Goal: Find specific page/section: Find specific page/section

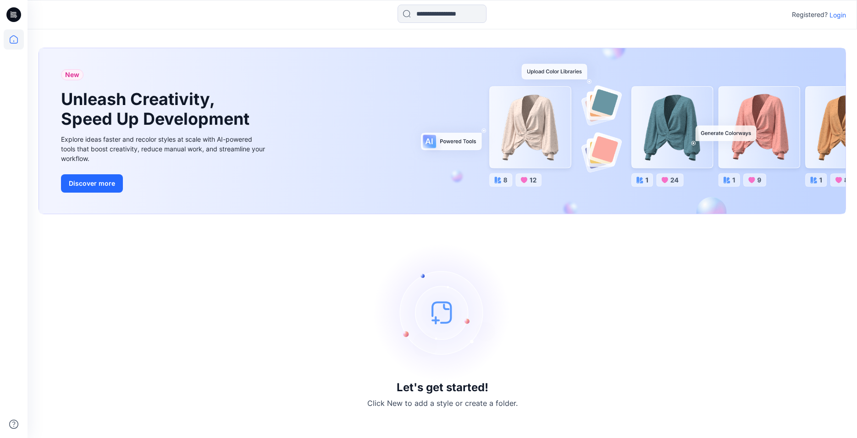
click at [838, 17] on p "Login" at bounding box center [837, 15] width 17 height 10
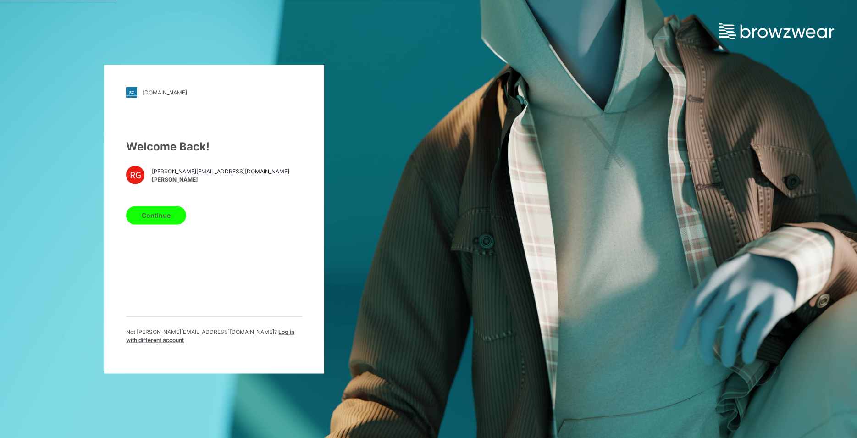
click at [153, 218] on button "Continue" at bounding box center [156, 215] width 60 height 18
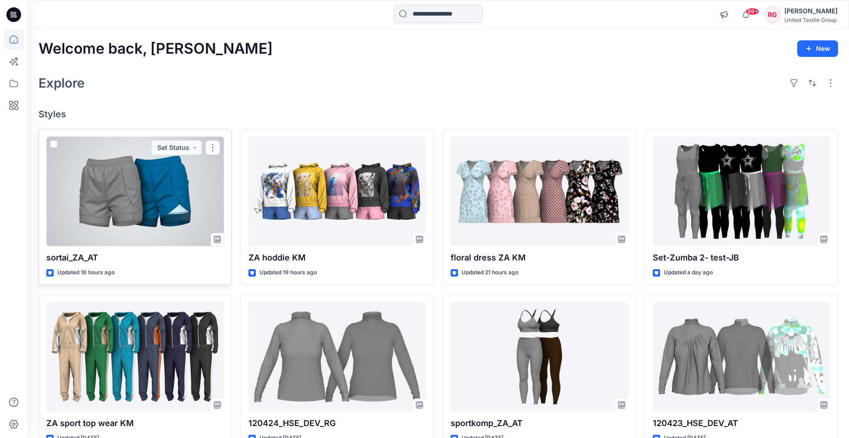
click at [137, 214] on div at bounding box center [134, 192] width 177 height 110
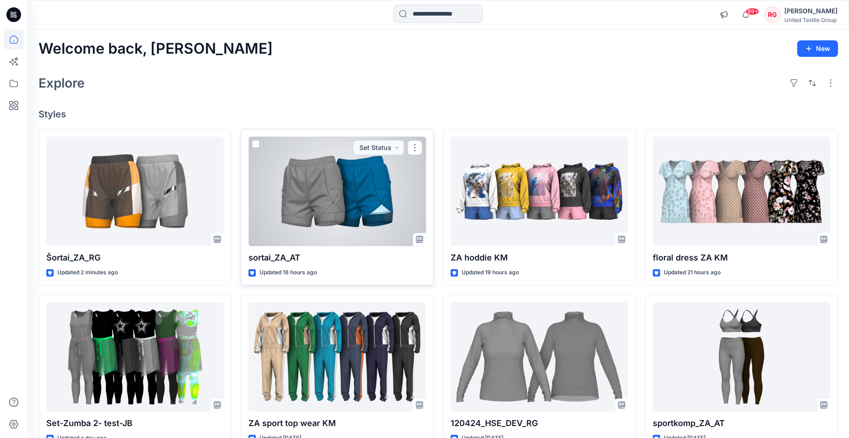
click at [355, 188] on div at bounding box center [336, 192] width 177 height 110
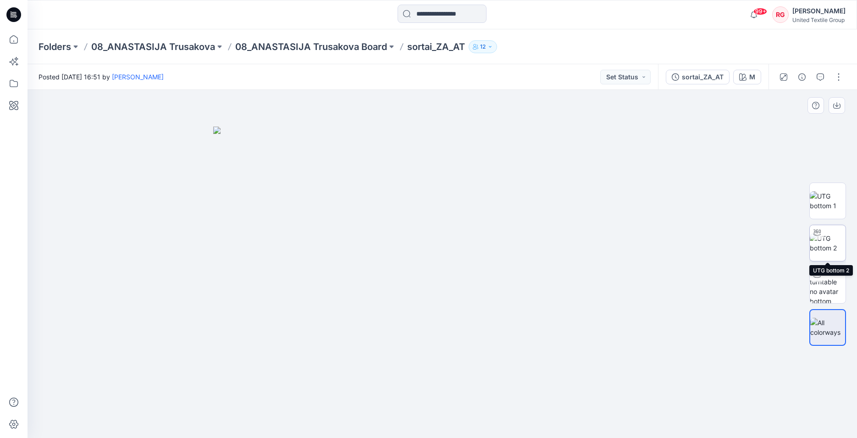
click at [832, 243] on img at bounding box center [828, 242] width 36 height 19
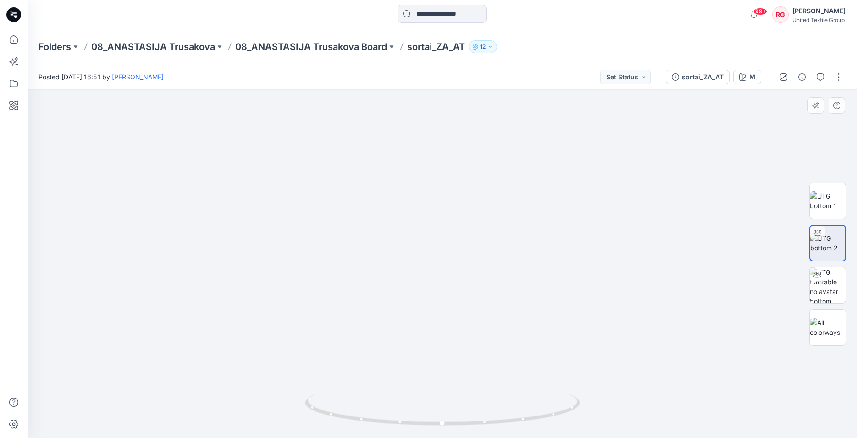
click at [446, 163] on img at bounding box center [442, 241] width 437 height 392
drag, startPoint x: 440, startPoint y: 137, endPoint x: 429, endPoint y: 275, distance: 138.5
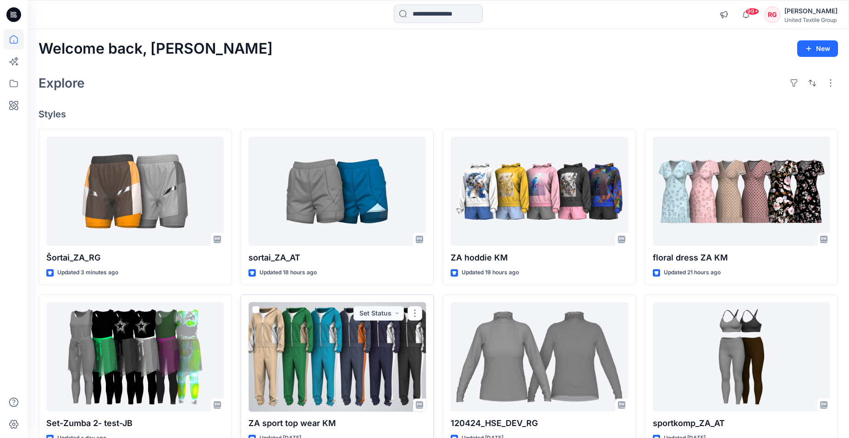
click at [315, 359] on div at bounding box center [336, 357] width 177 height 110
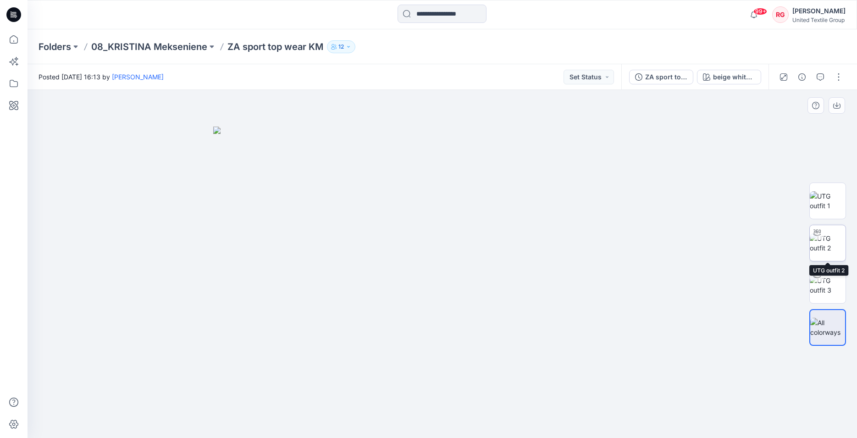
click at [835, 240] on img at bounding box center [828, 242] width 36 height 19
drag, startPoint x: 521, startPoint y: 211, endPoint x: 572, endPoint y: 223, distance: 52.4
click at [572, 223] on img at bounding box center [442, 247] width 437 height 381
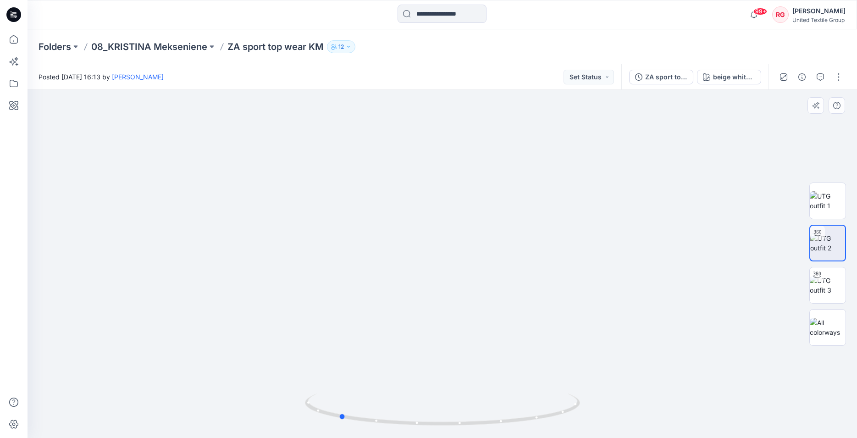
drag, startPoint x: 443, startPoint y: 425, endPoint x: 615, endPoint y: 410, distance: 172.1
click at [615, 410] on div at bounding box center [442, 264] width 829 height 348
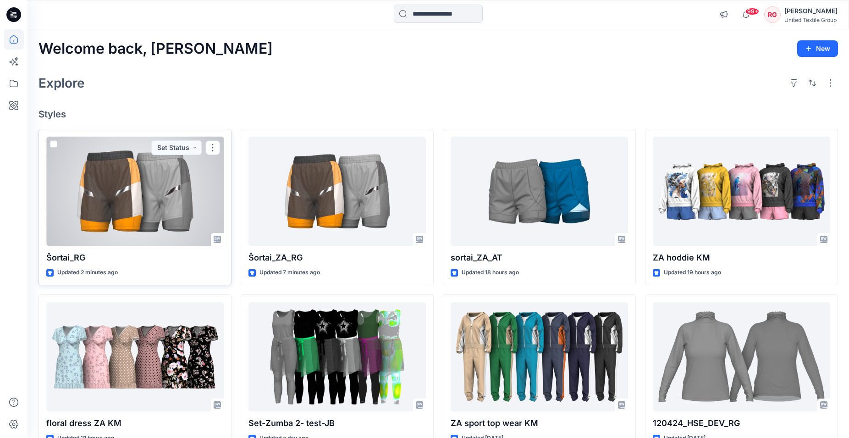
click at [141, 199] on div at bounding box center [134, 192] width 177 height 110
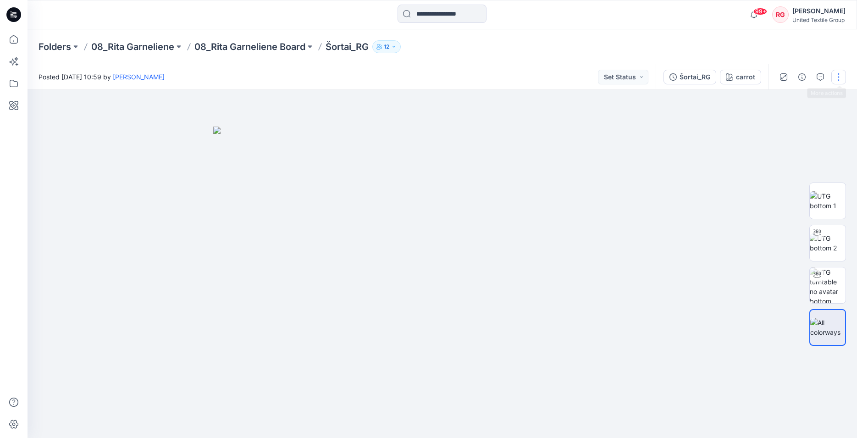
click at [835, 74] on button "button" at bounding box center [838, 77] width 15 height 15
click at [803, 122] on button "Edit" at bounding box center [800, 124] width 84 height 17
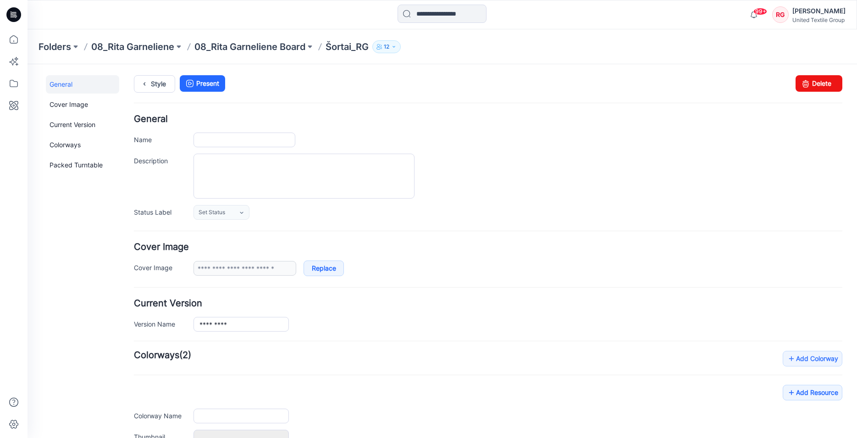
type input "*********"
type input "******"
type input "**********"
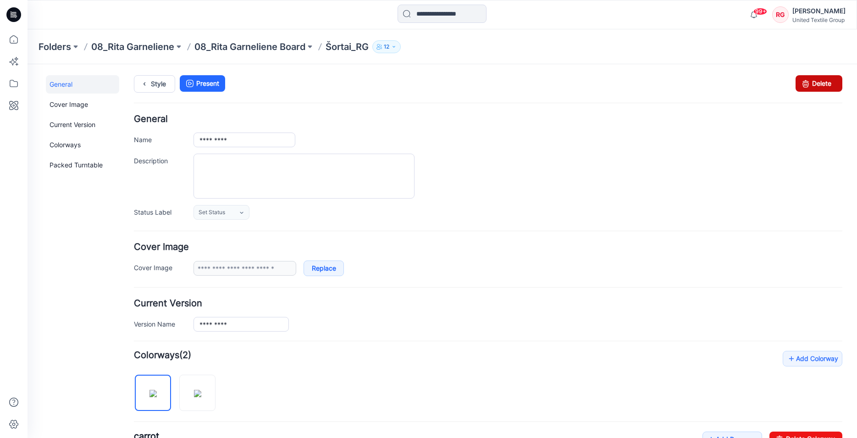
click at [817, 79] on link "Delete" at bounding box center [818, 83] width 47 height 17
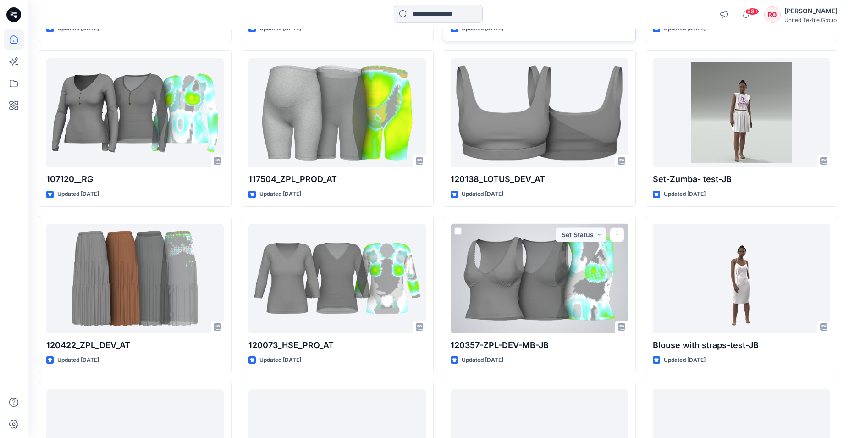
scroll to position [1093, 0]
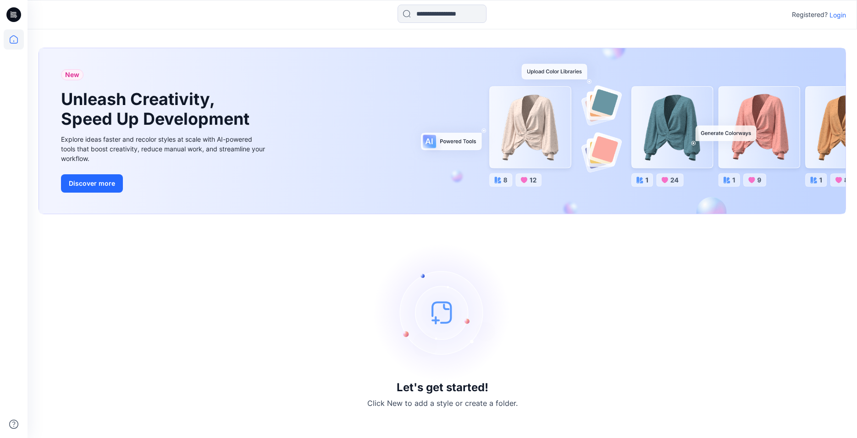
click at [839, 18] on p "Login" at bounding box center [837, 15] width 17 height 10
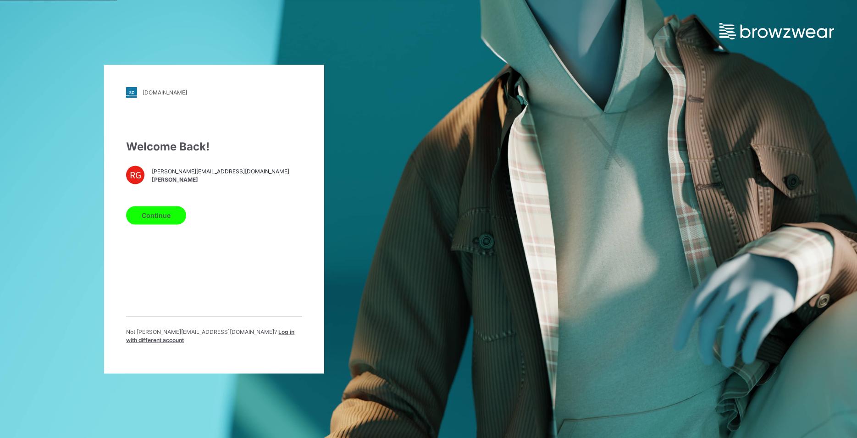
click at [160, 223] on button "Continue" at bounding box center [156, 215] width 60 height 18
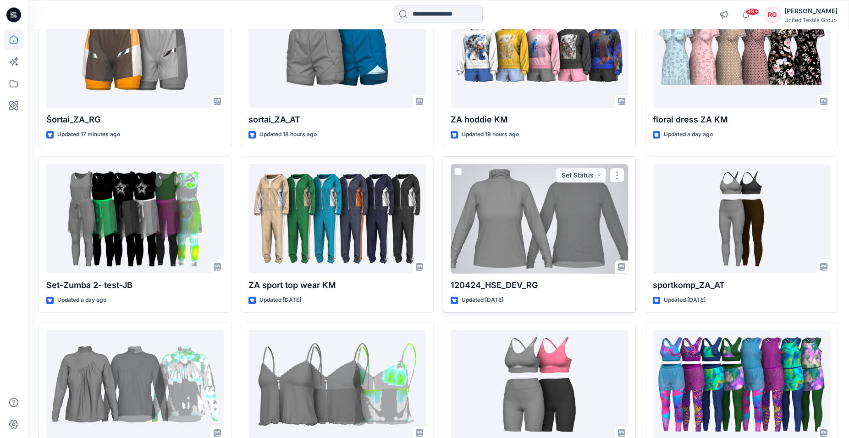
scroll to position [140, 0]
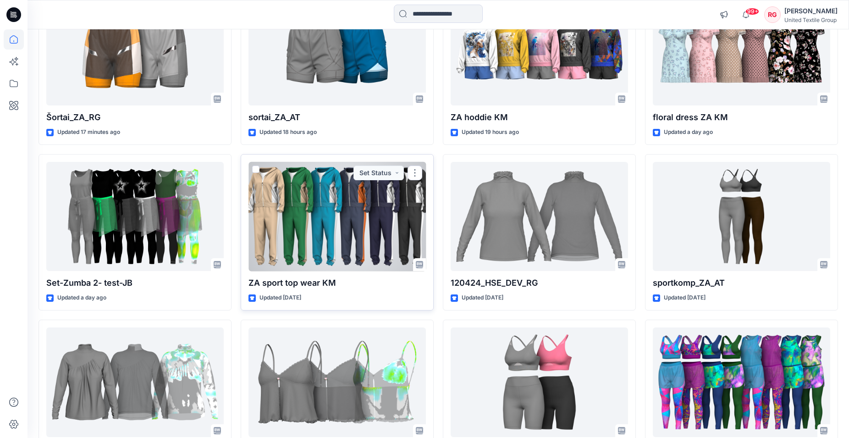
click at [327, 244] on div at bounding box center [336, 217] width 177 height 110
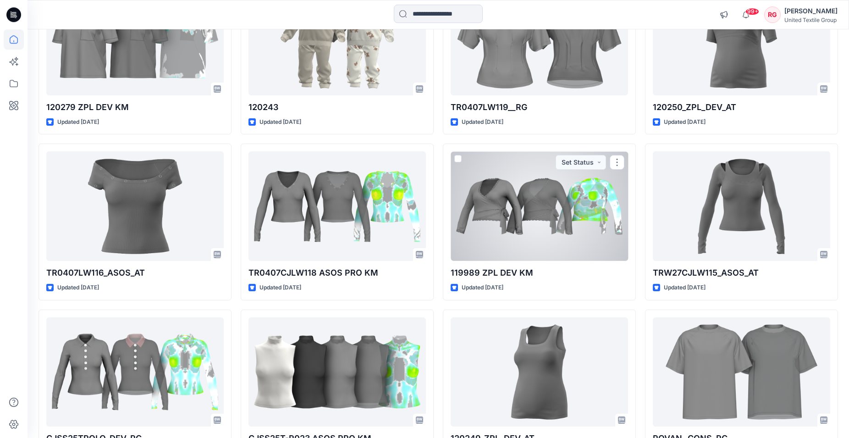
scroll to position [7646, 0]
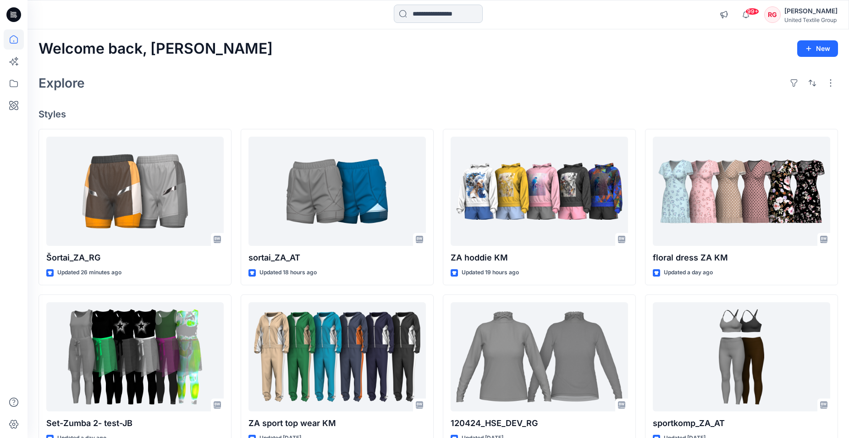
click at [445, 15] on input at bounding box center [438, 14] width 89 height 18
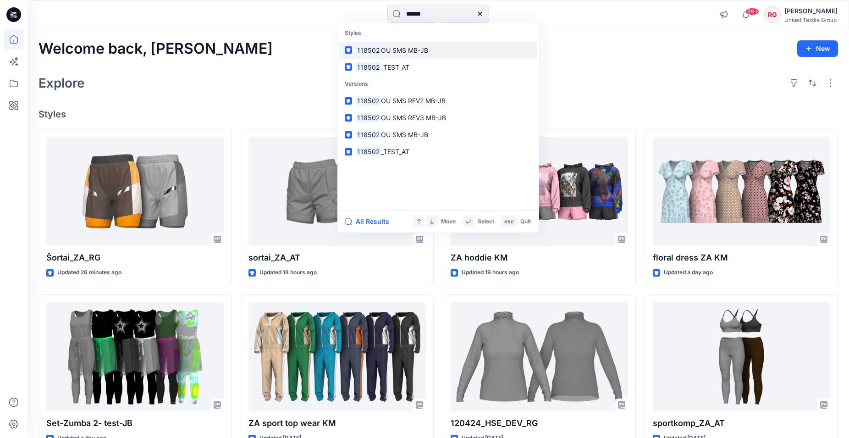
type input "******"
click at [438, 48] on link "118502 OU SMS MB-JB" at bounding box center [438, 50] width 198 height 17
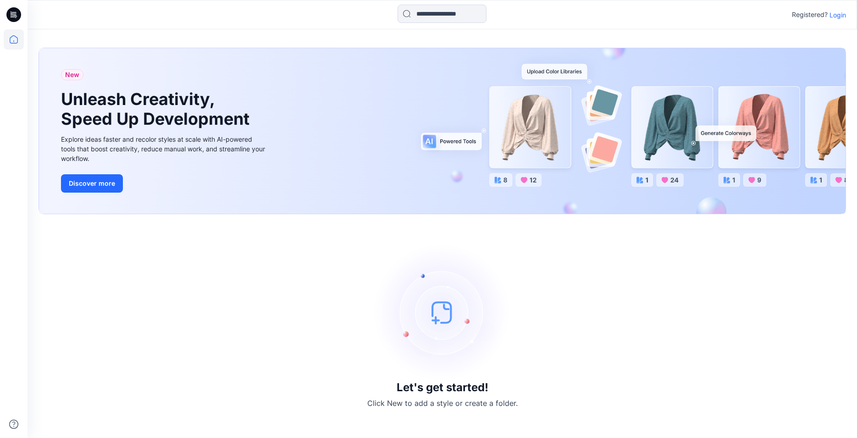
click at [836, 14] on p "Login" at bounding box center [837, 15] width 17 height 10
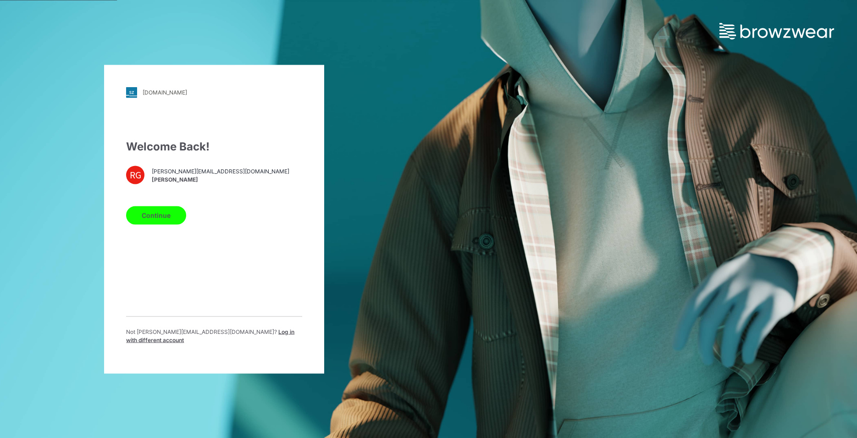
click at [166, 221] on button "Continue" at bounding box center [156, 215] width 60 height 18
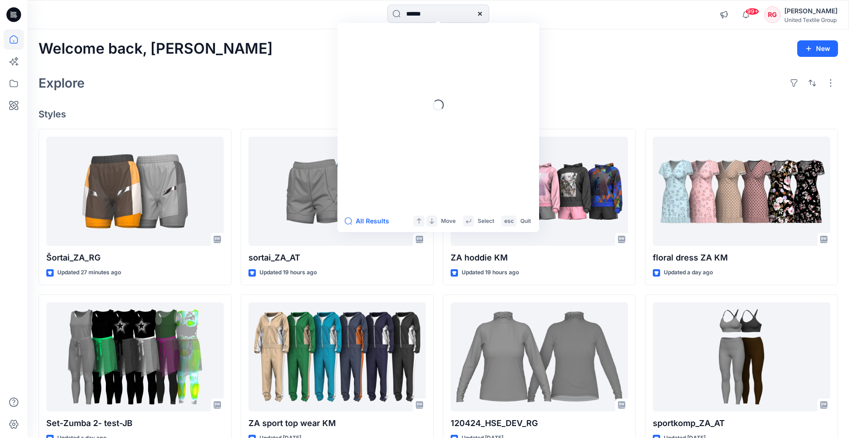
type input "******"
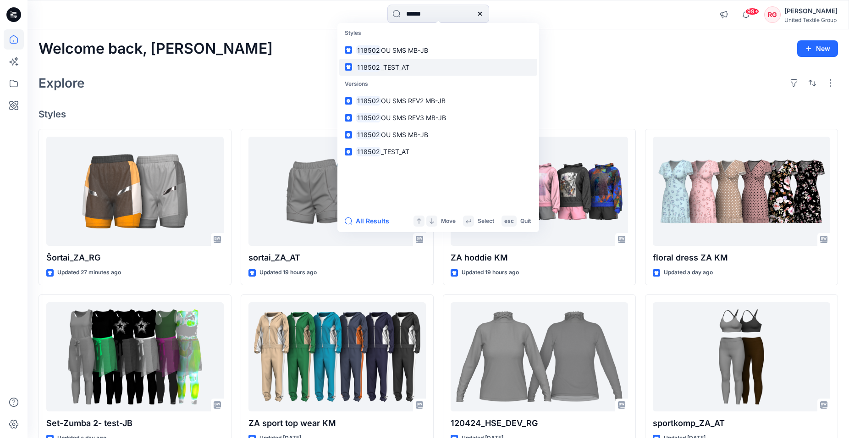
click at [405, 66] on span "_TEST_AT" at bounding box center [395, 67] width 28 height 8
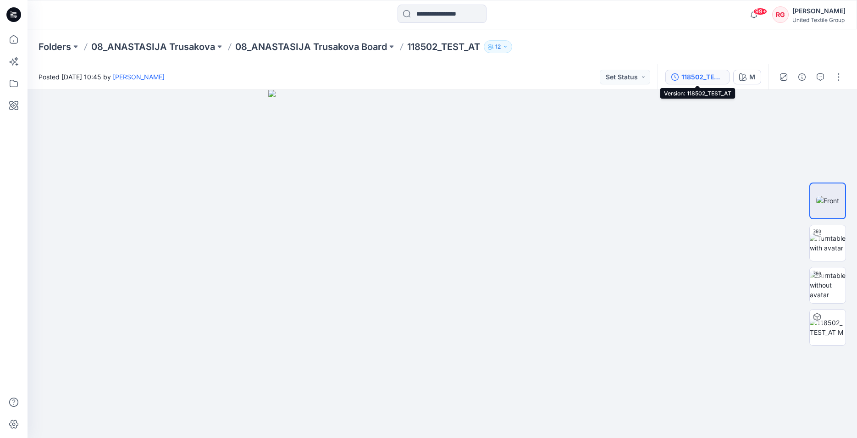
click at [707, 77] on div "118502_TEST_AT" at bounding box center [702, 77] width 42 height 10
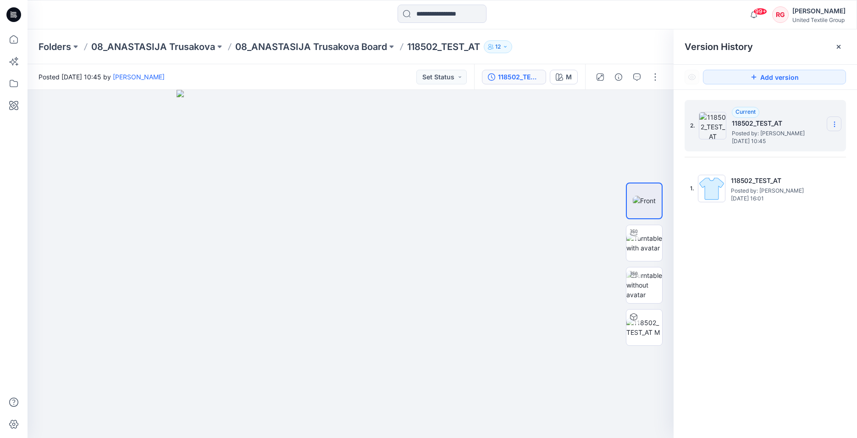
click at [834, 123] on icon at bounding box center [834, 124] width 7 height 7
click at [548, 172] on div at bounding box center [351, 264] width 646 height 348
click at [834, 125] on icon at bounding box center [834, 124] width 7 height 7
click at [602, 200] on div at bounding box center [351, 264] width 646 height 348
drag, startPoint x: 398, startPoint y: 188, endPoint x: 396, endPoint y: 367, distance: 179.3
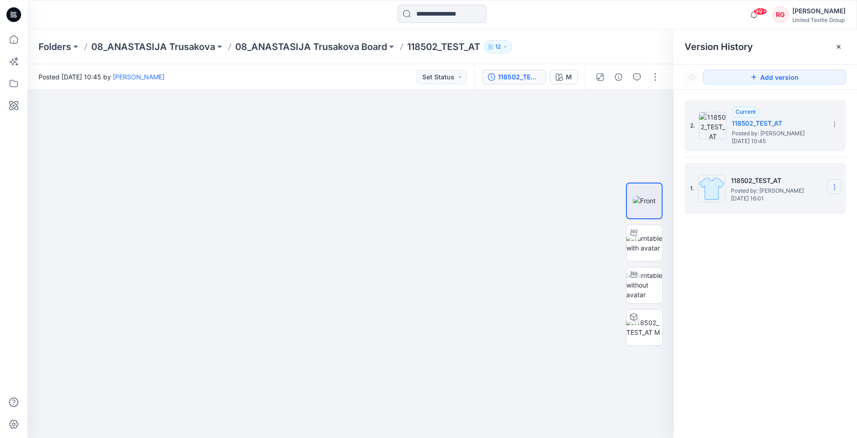
click at [834, 188] on icon at bounding box center [834, 187] width 0 height 0
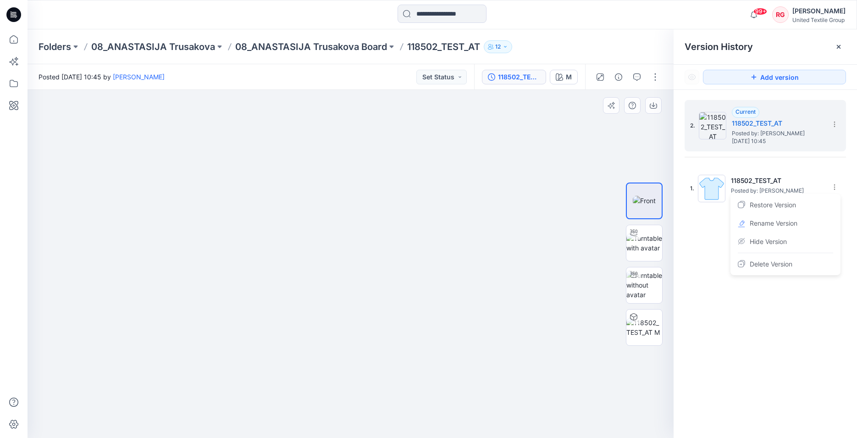
click at [563, 229] on img at bounding box center [325, 264] width 1100 height 348
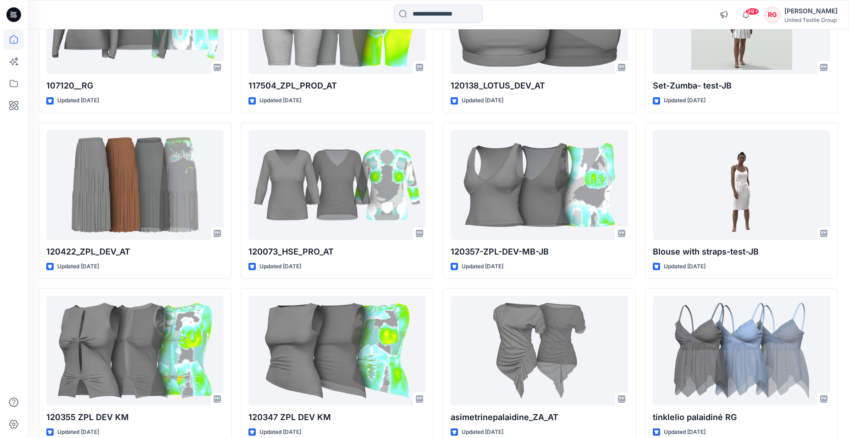
scroll to position [1216, 0]
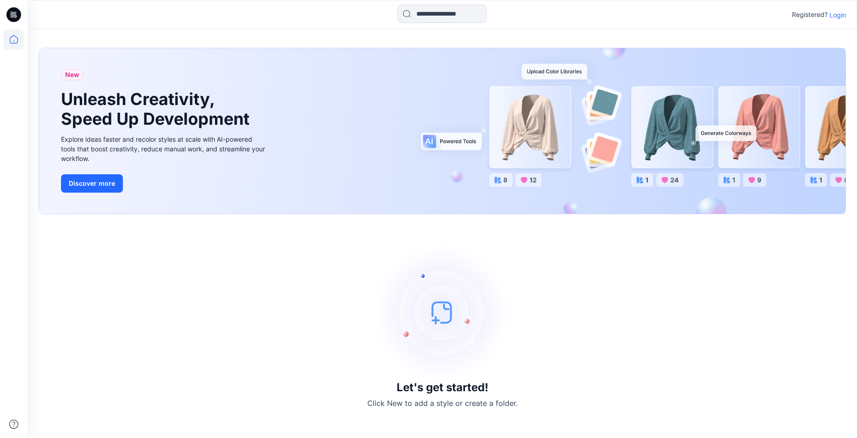
click at [834, 13] on p "Login" at bounding box center [837, 15] width 17 height 10
click at [840, 13] on p "Login" at bounding box center [837, 15] width 17 height 10
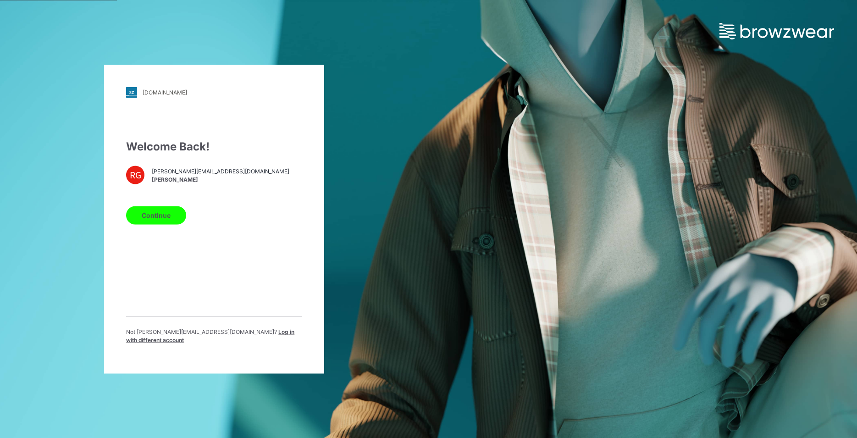
click at [176, 221] on button "Continue" at bounding box center [156, 215] width 60 height 18
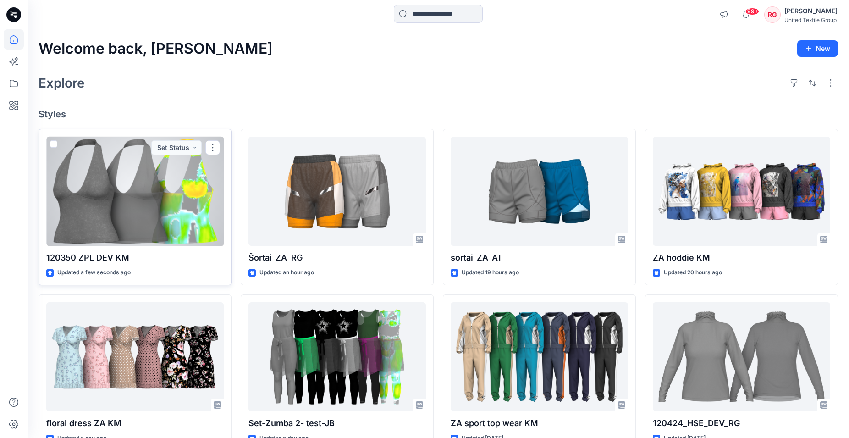
click at [145, 204] on div at bounding box center [134, 192] width 177 height 110
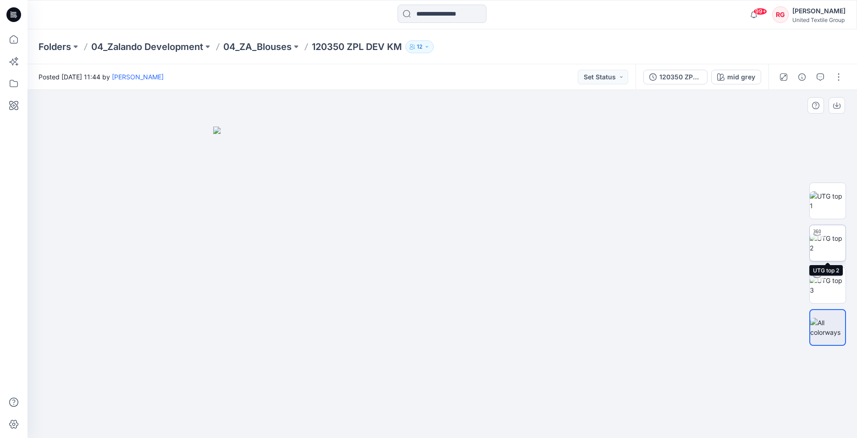
click at [831, 248] on img at bounding box center [828, 242] width 36 height 19
drag, startPoint x: 513, startPoint y: 320, endPoint x: 509, endPoint y: 342, distance: 22.8
drag, startPoint x: 441, startPoint y: 425, endPoint x: 434, endPoint y: 406, distance: 21.0
click at [434, 406] on icon at bounding box center [443, 410] width 277 height 34
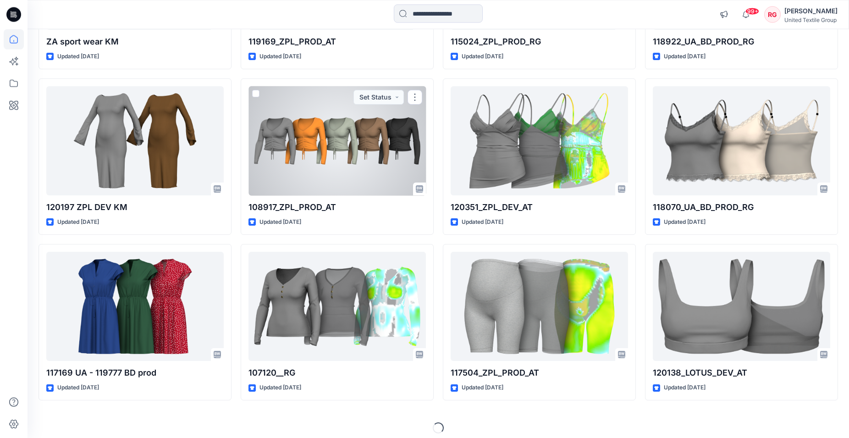
scroll to position [719, 0]
